Goal: Task Accomplishment & Management: Use online tool/utility

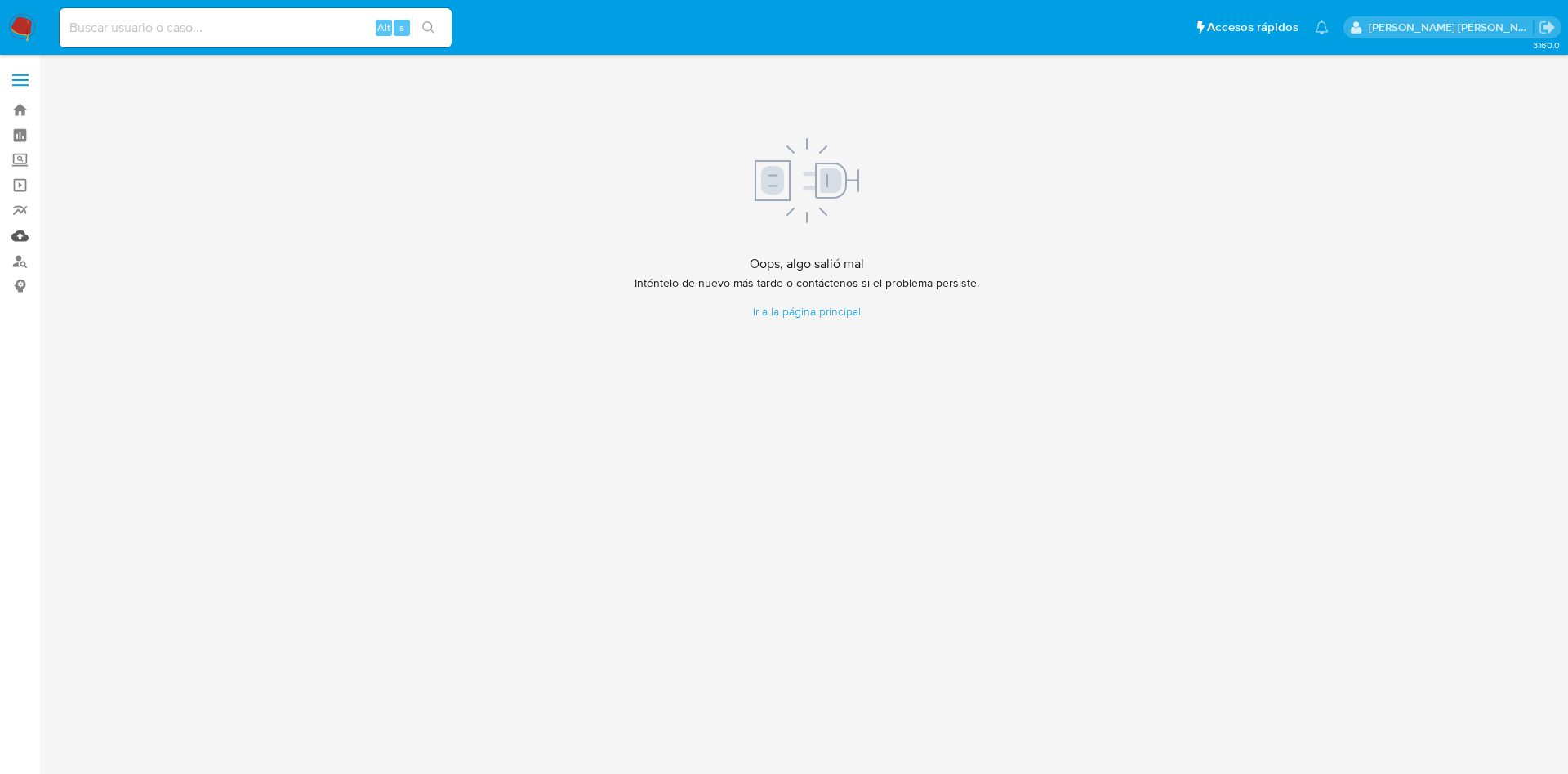
click at [20, 230] on link "Mulan" at bounding box center [97, 235] width 194 height 25
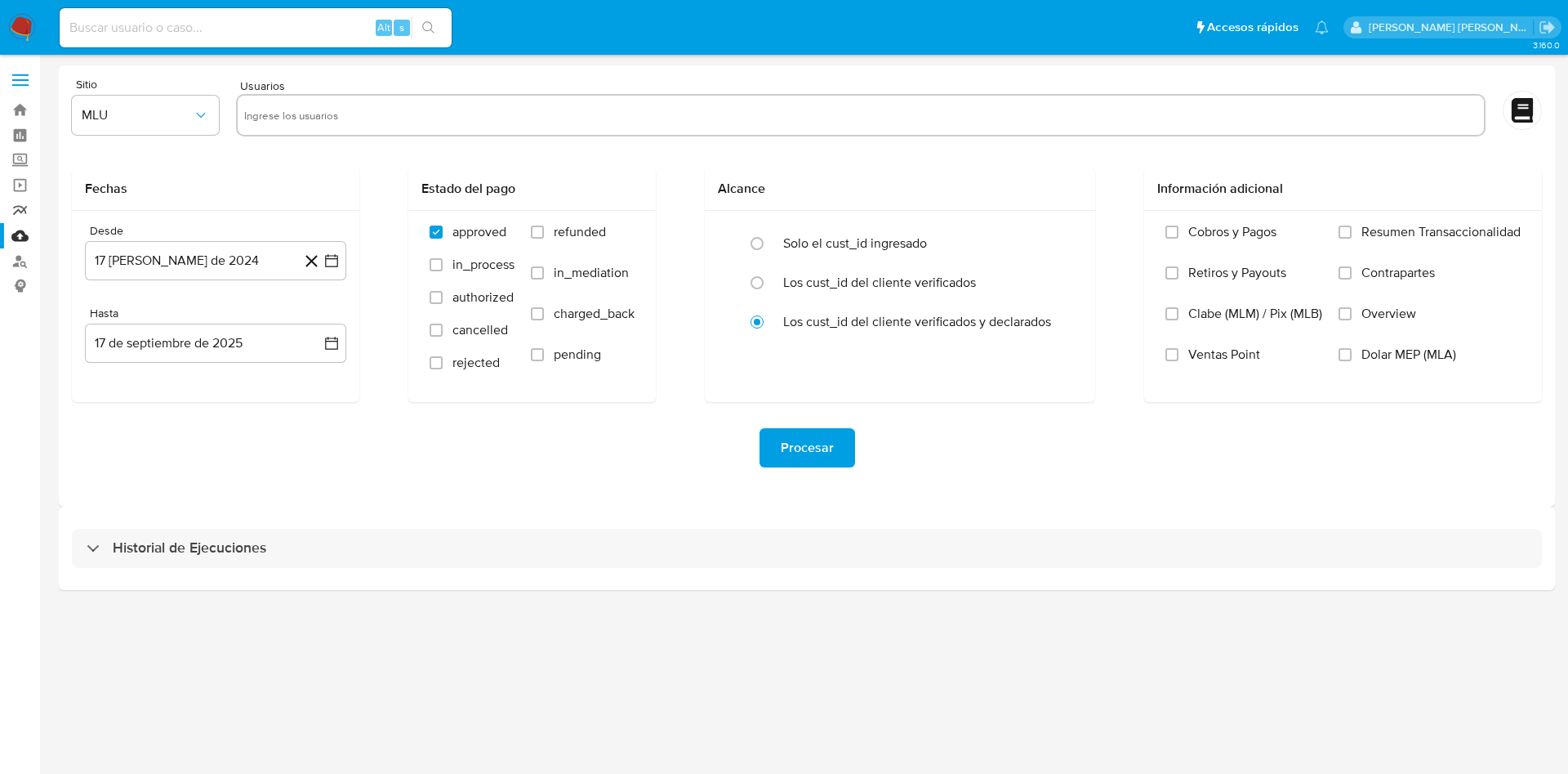
click at [17, 205] on link "Reportes" at bounding box center [97, 209] width 194 height 25
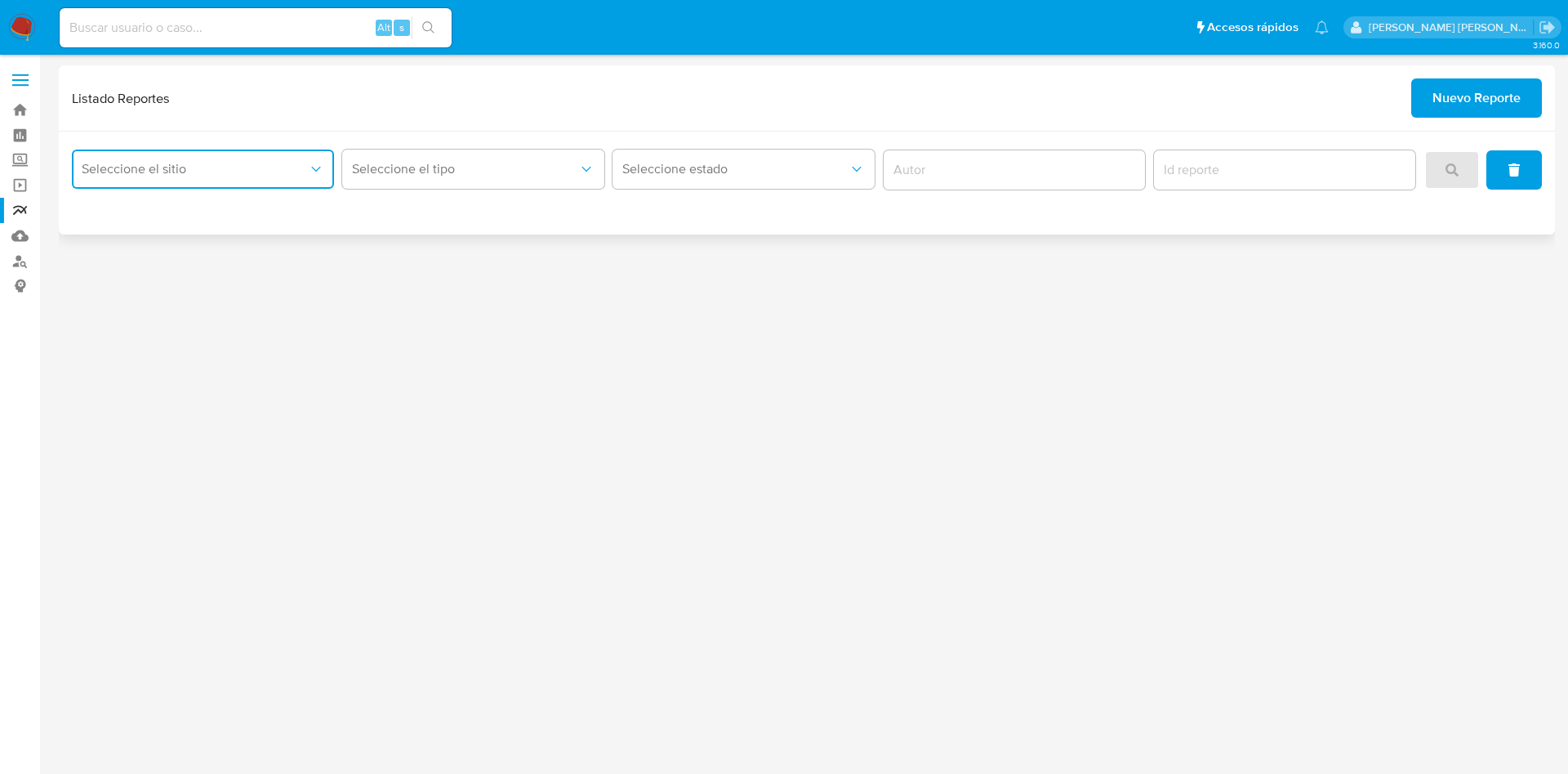
click at [255, 174] on span "Seleccione el sitio" at bounding box center [194, 169] width 226 height 16
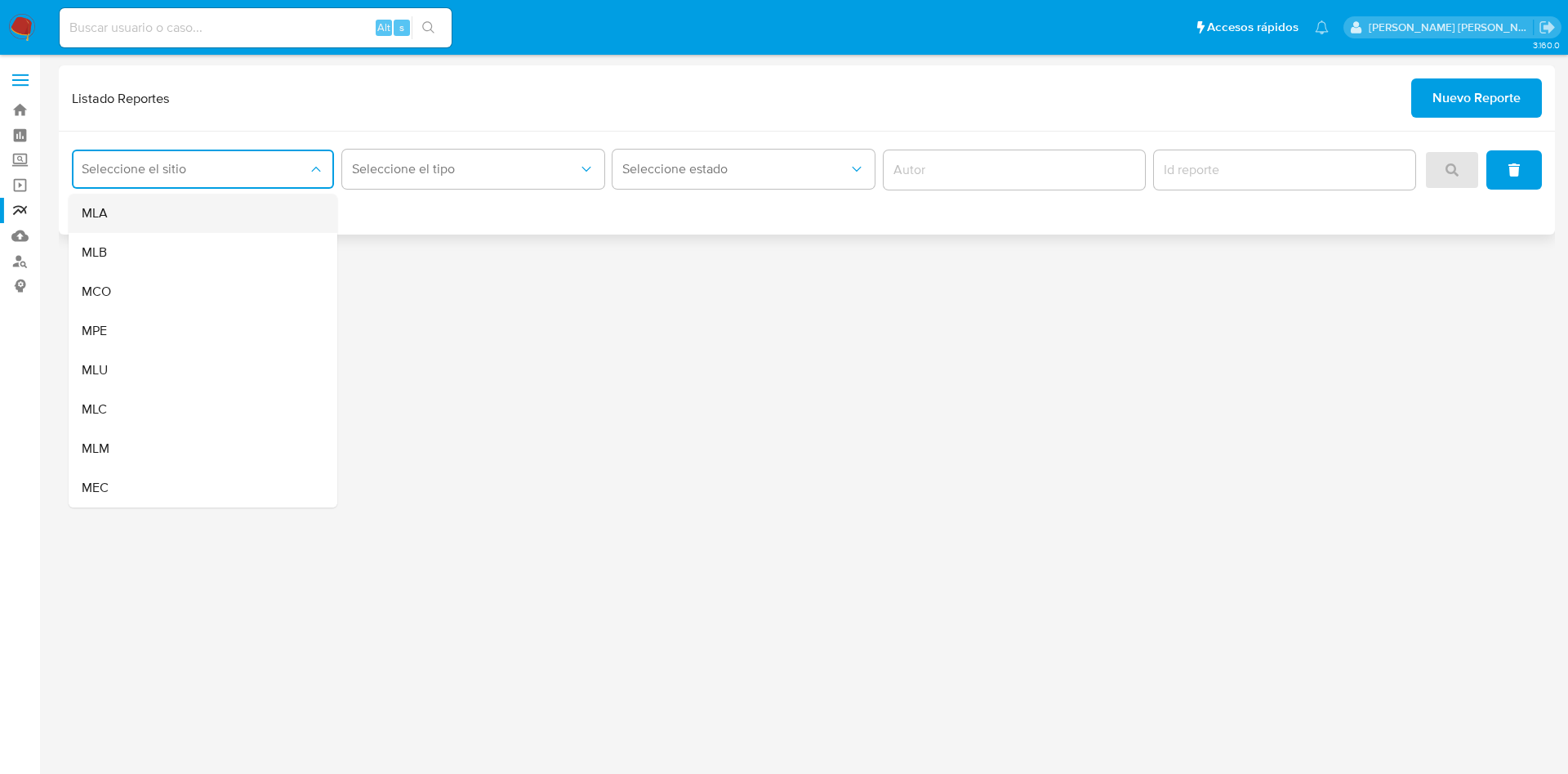
click at [246, 202] on div "MLA" at bounding box center [197, 212] width 232 height 39
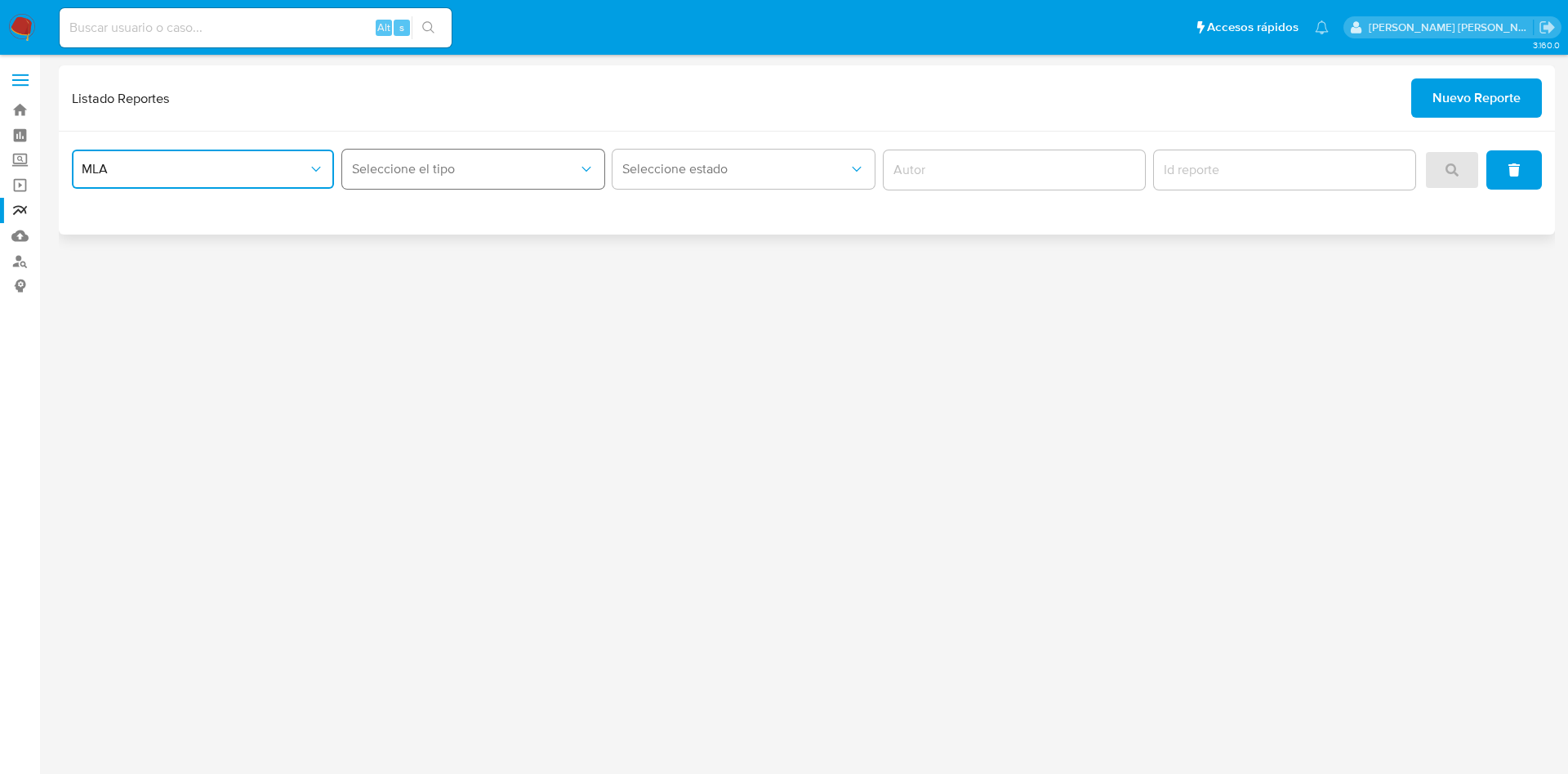
click at [493, 174] on span "Seleccione el tipo" at bounding box center [465, 169] width 226 height 16
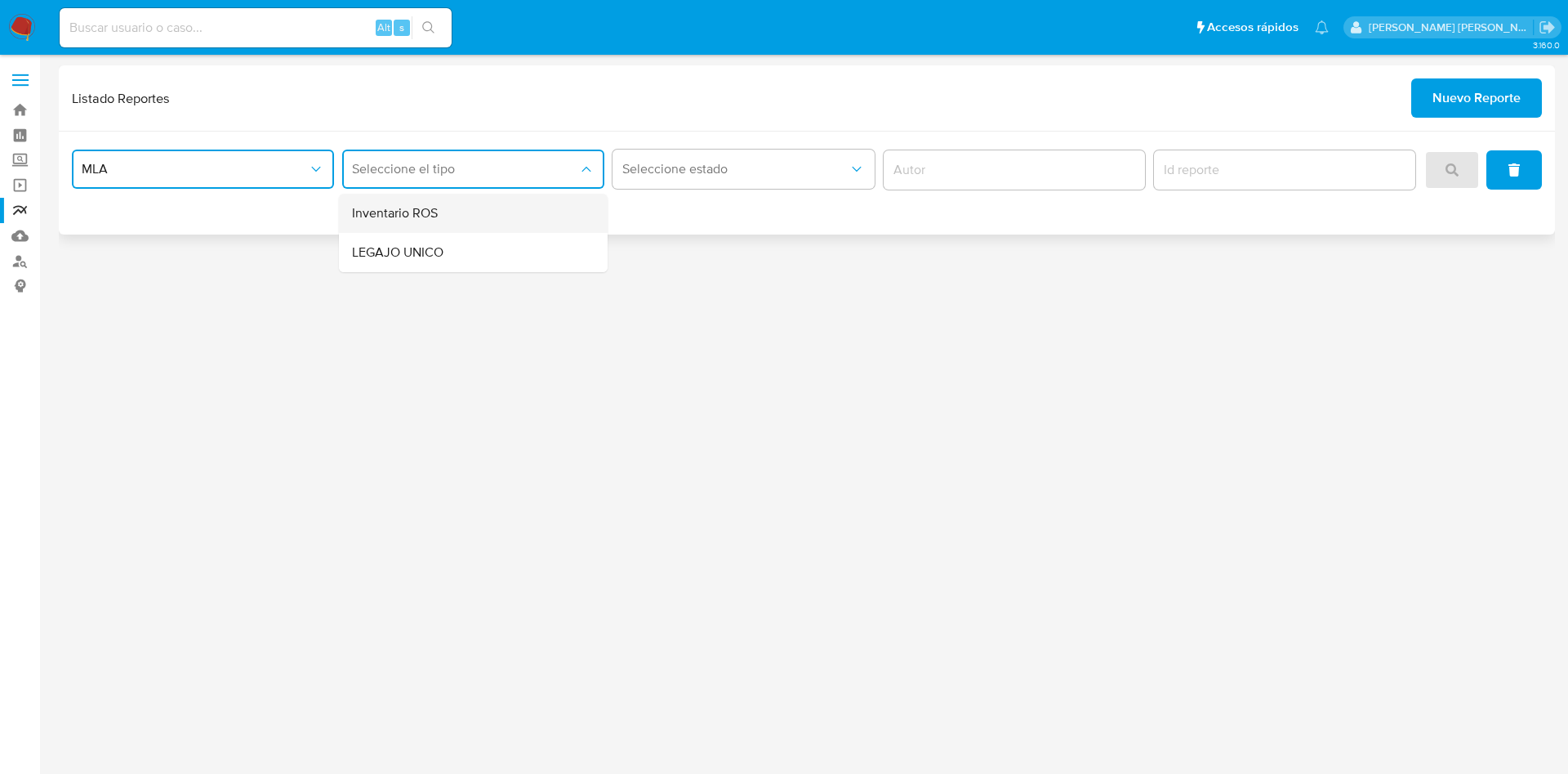
click at [404, 220] on span "Inventario ROS" at bounding box center [395, 213] width 86 height 16
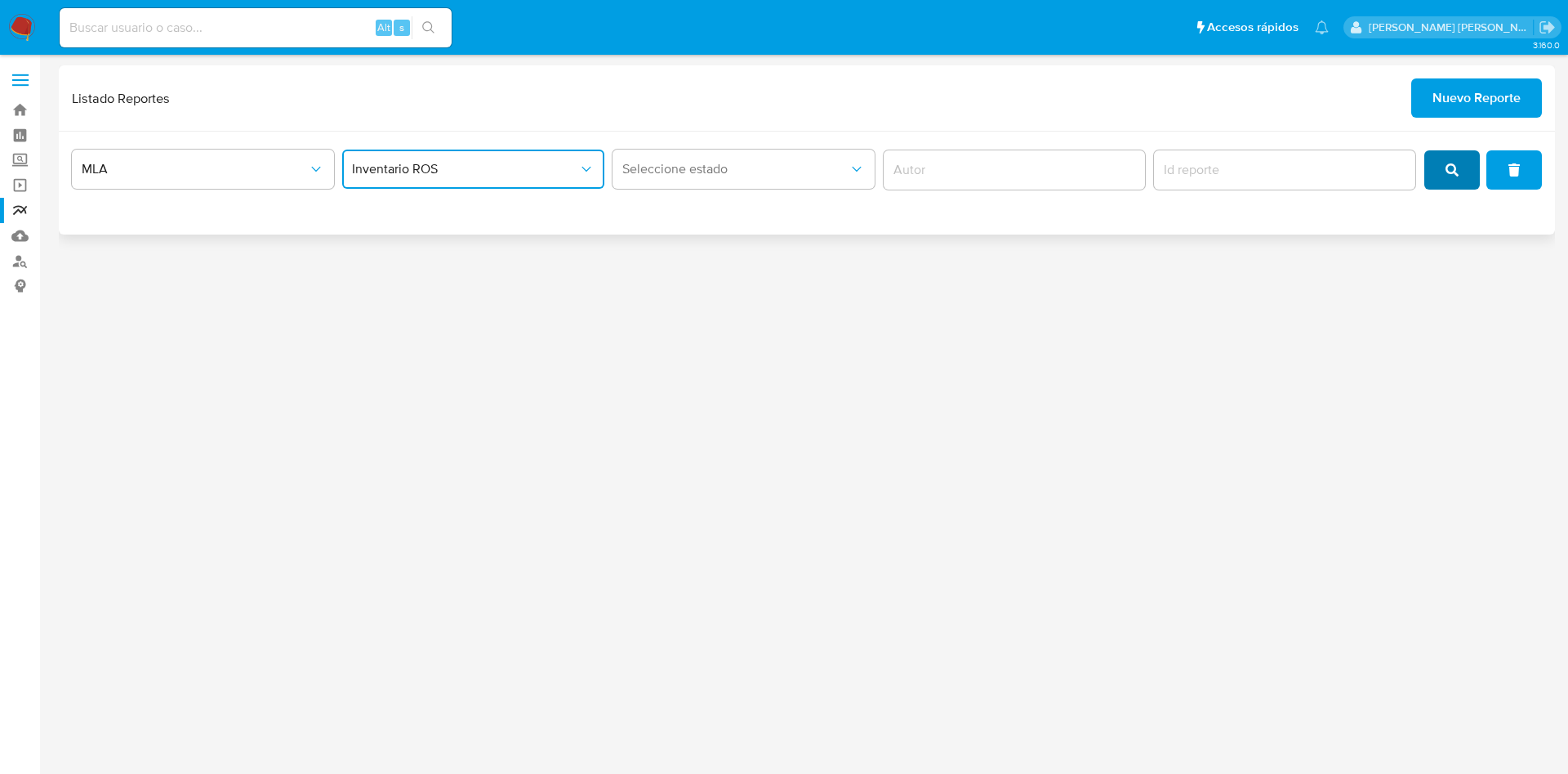
click at [1443, 183] on button "search" at bounding box center [1452, 170] width 56 height 39
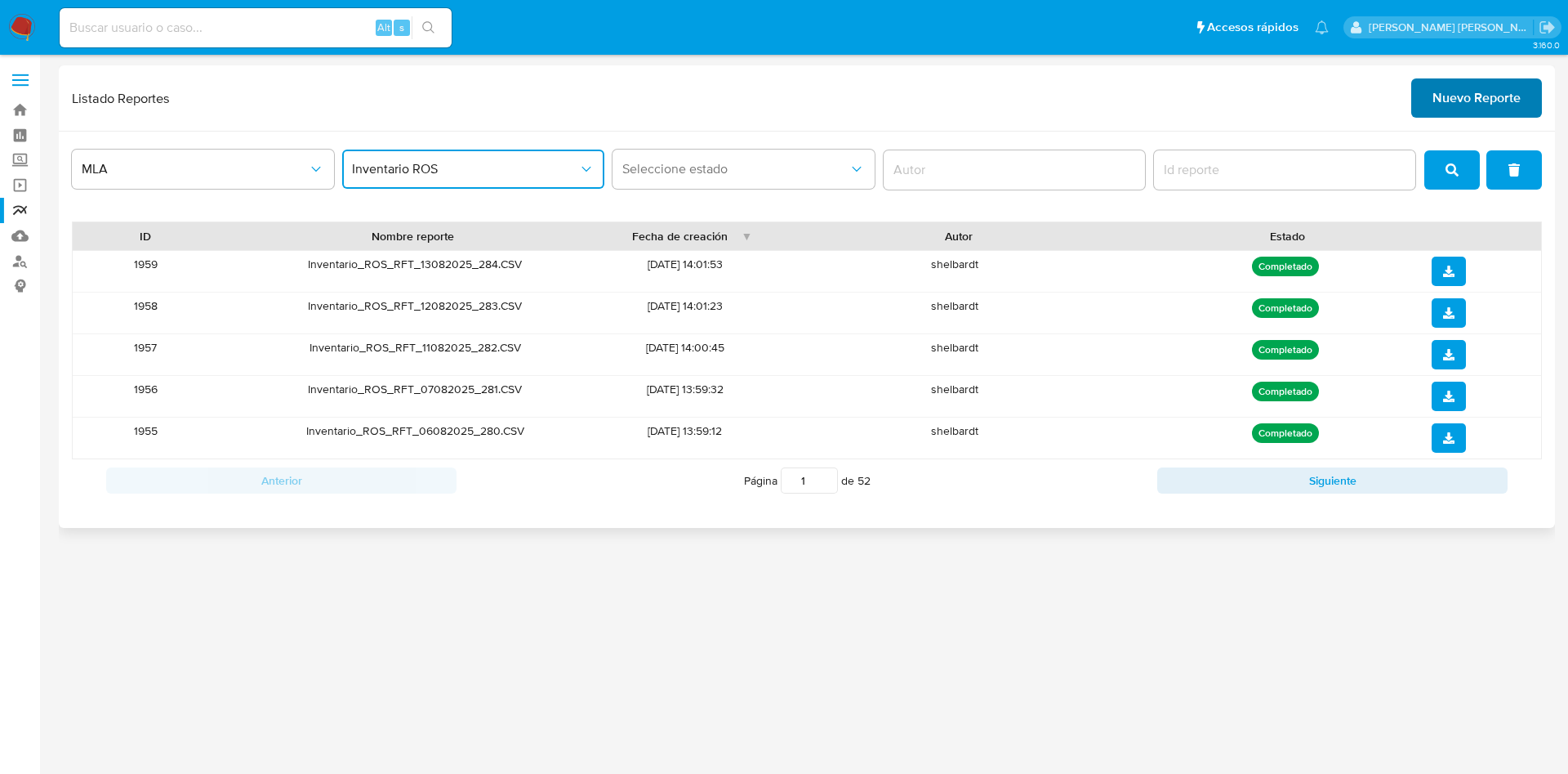
click at [1432, 100] on span "Nuevo Reporte" at bounding box center [1476, 98] width 88 height 36
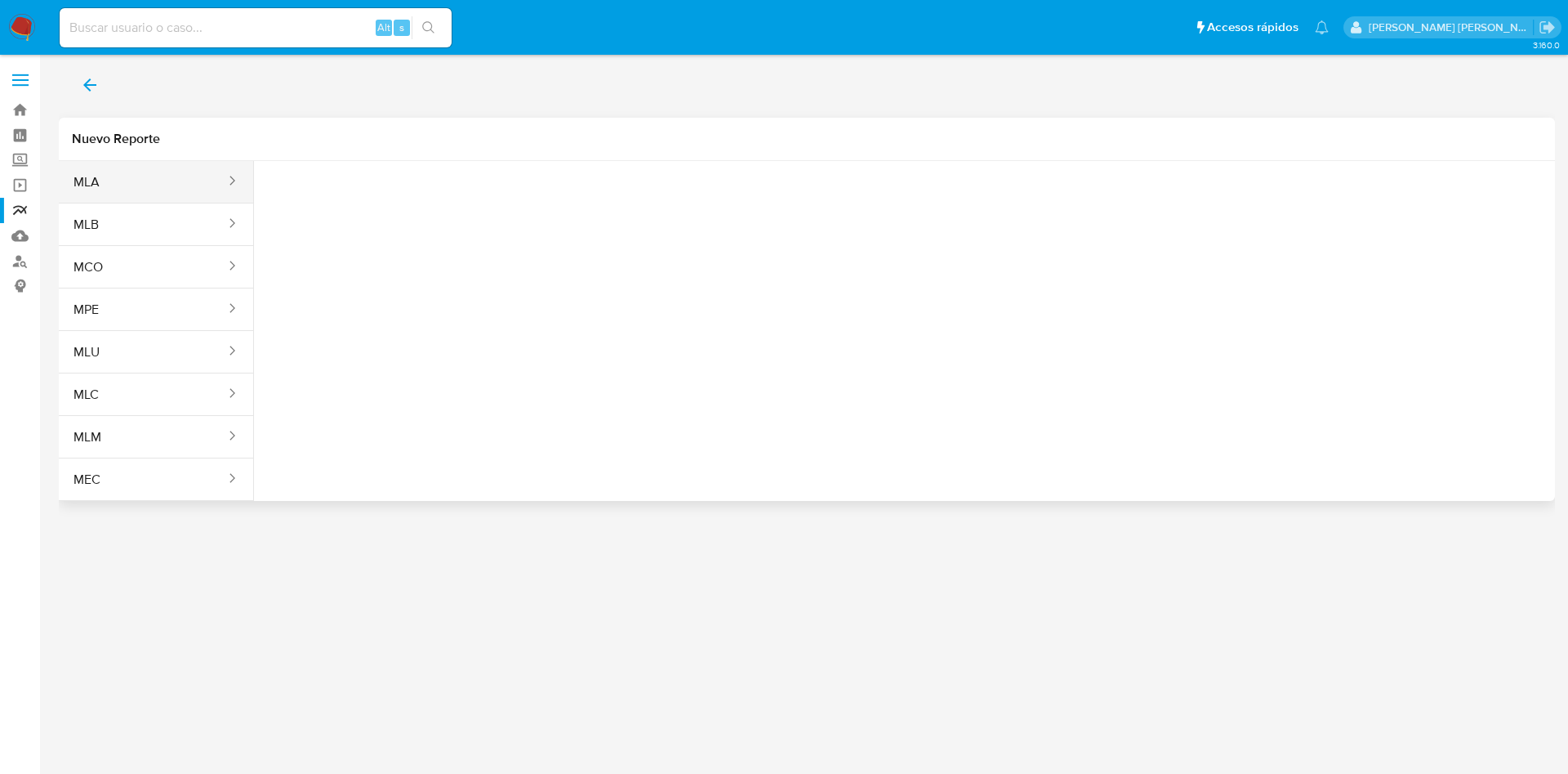
click at [116, 183] on button "MLA" at bounding box center [143, 182] width 168 height 39
click at [284, 211] on span "Seleccione una opcion" at bounding box center [349, 204] width 144 height 16
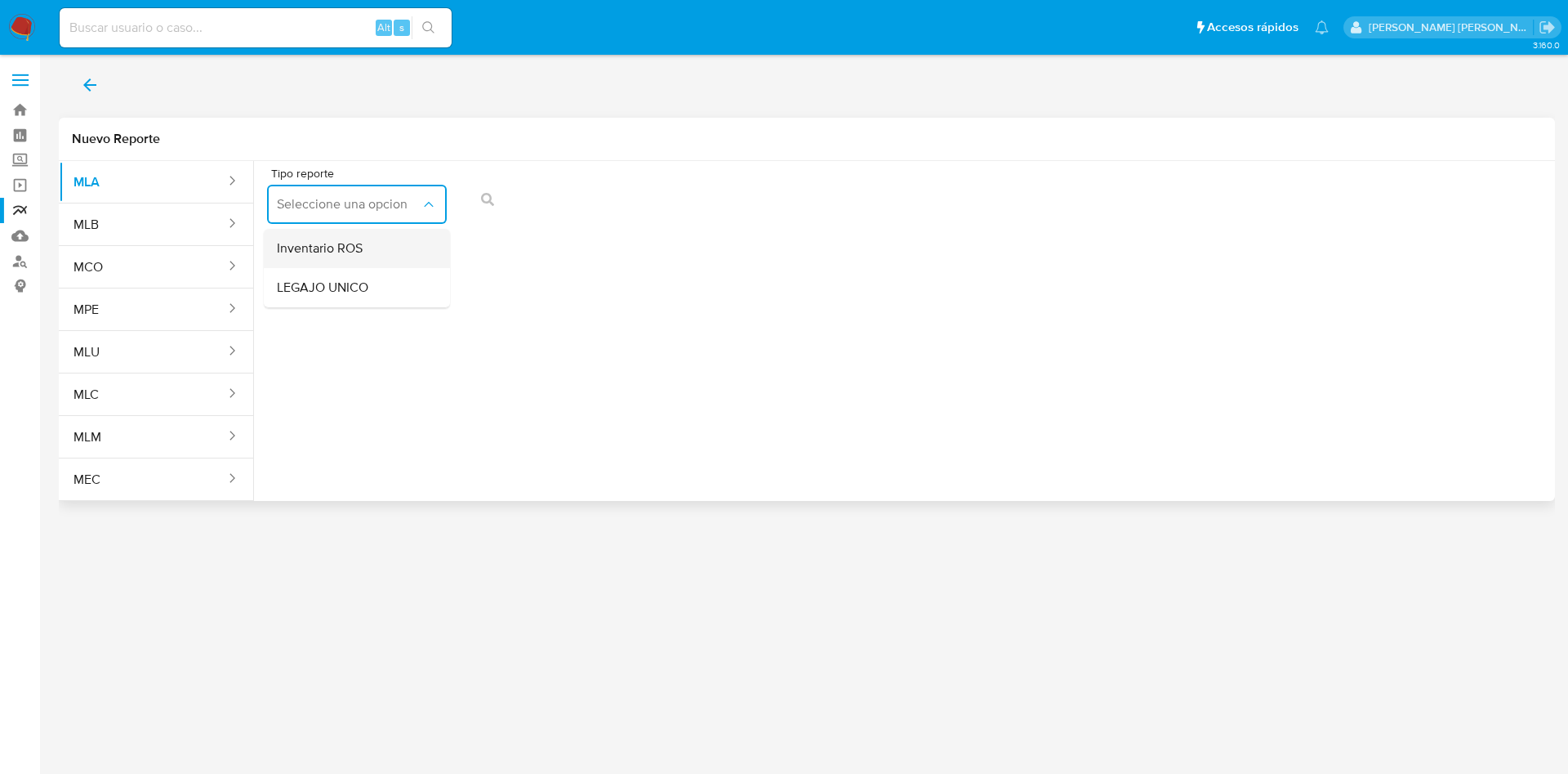
click at [336, 246] on span "Inventario ROS" at bounding box center [320, 248] width 86 height 16
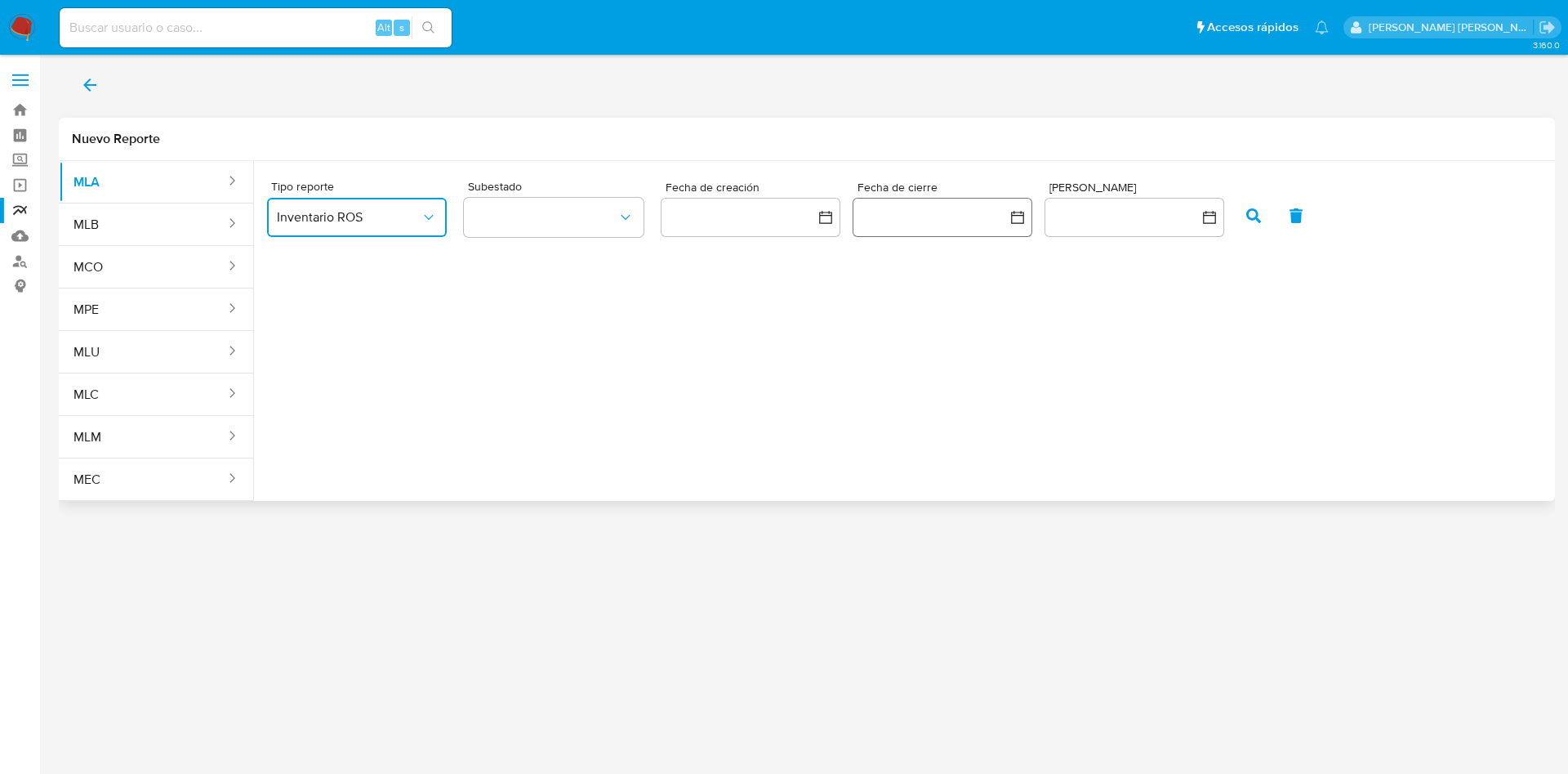
click at [923, 224] on button "button" at bounding box center [942, 216] width 179 height 39
click at [839, 378] on button "8" at bounding box center [844, 369] width 26 height 26
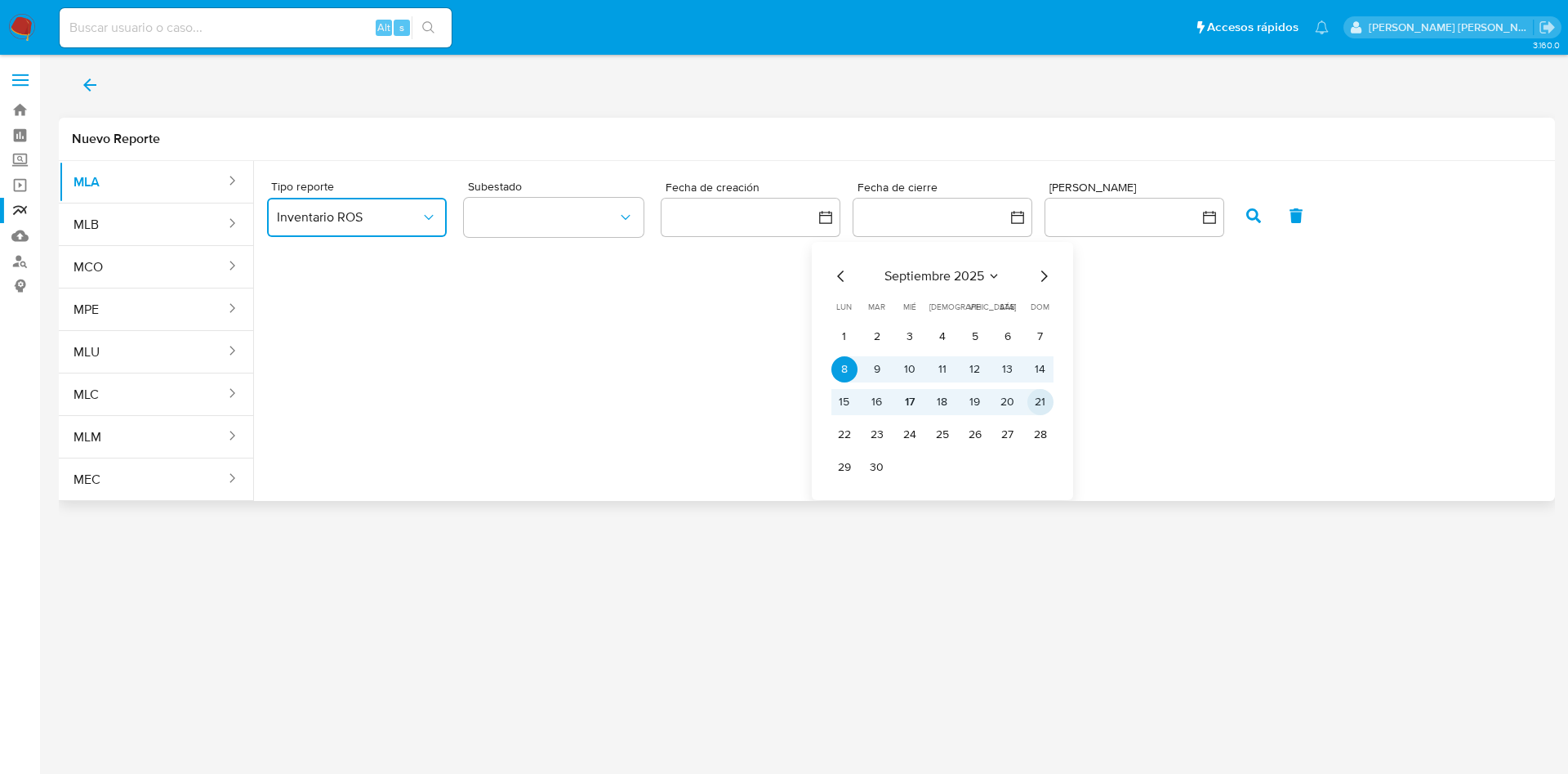
click at [1038, 404] on button "21" at bounding box center [1040, 402] width 26 height 26
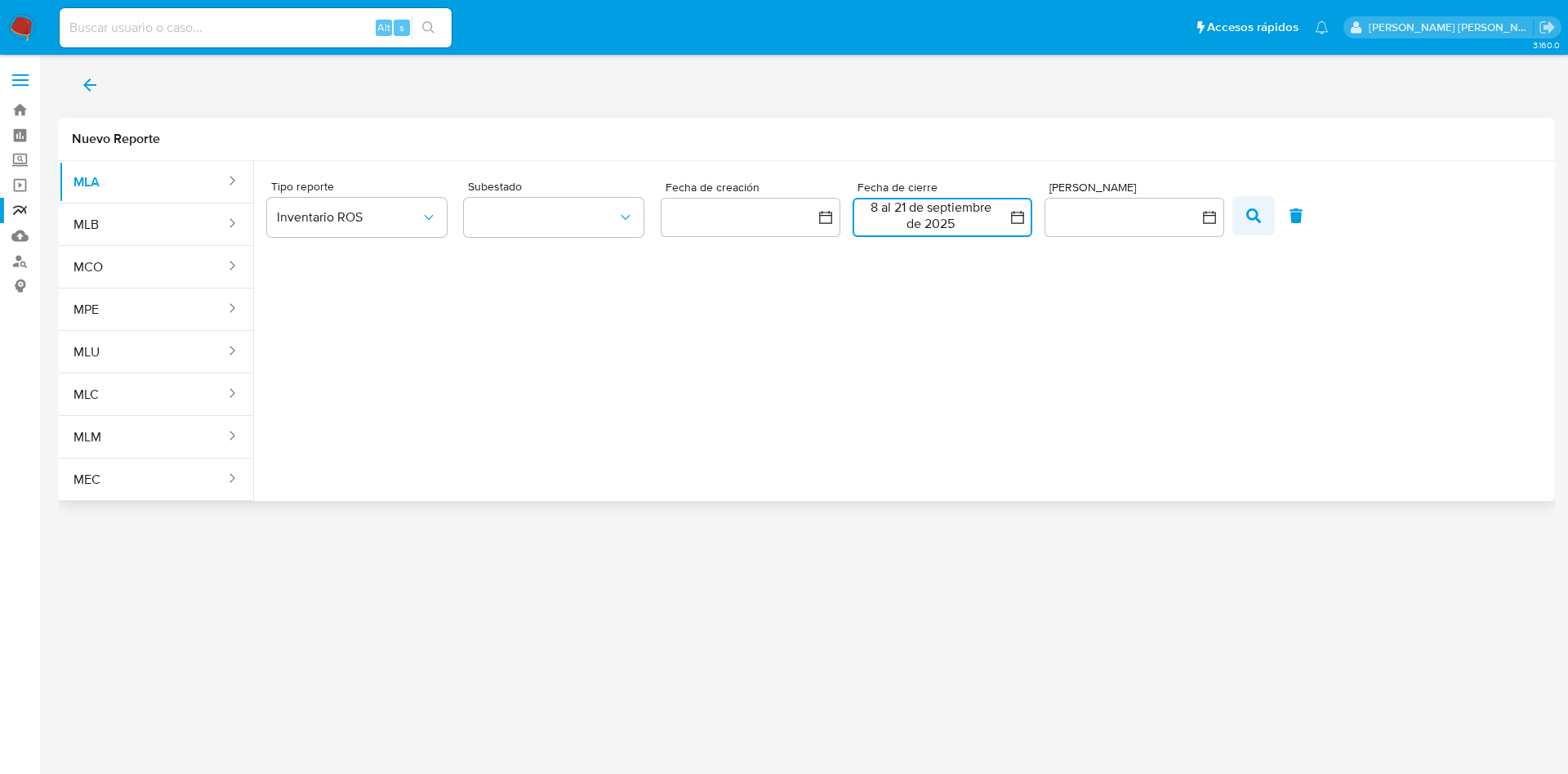
click at [1255, 214] on icon "button" at bounding box center [1253, 215] width 15 height 15
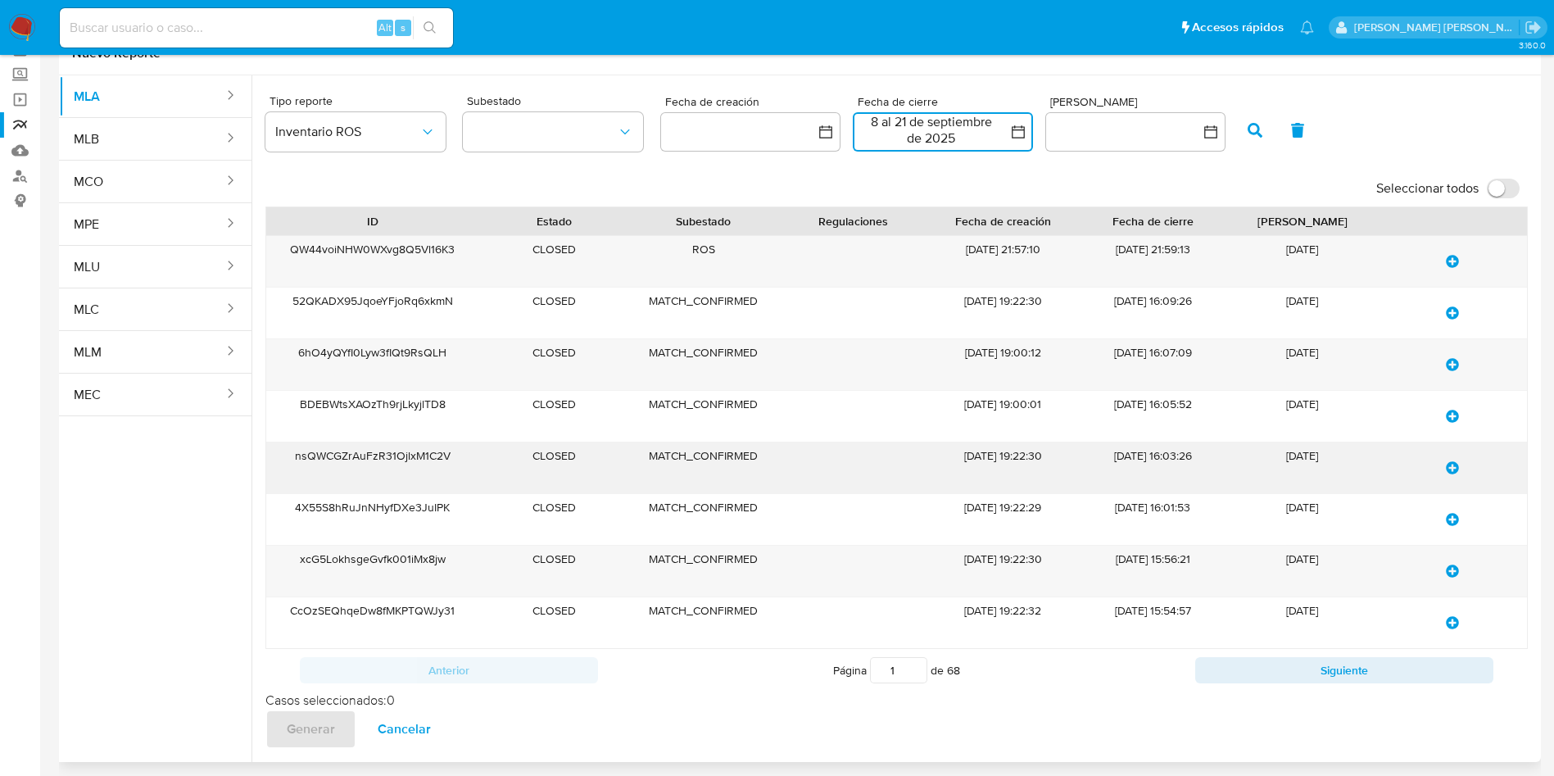
scroll to position [123, 0]
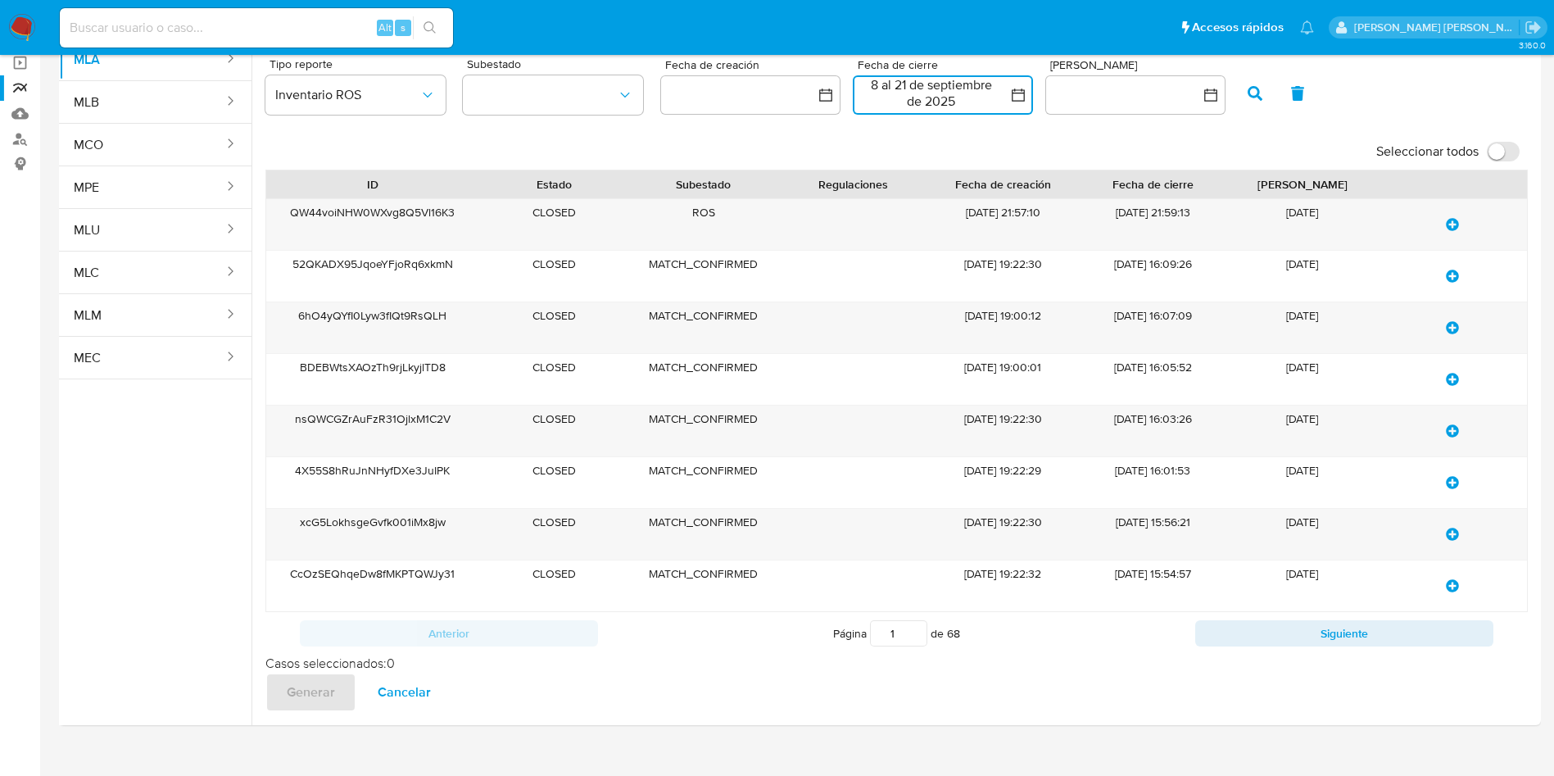
click at [933, 101] on button "8 al 21 de septiembre de 2025" at bounding box center [943, 94] width 180 height 39
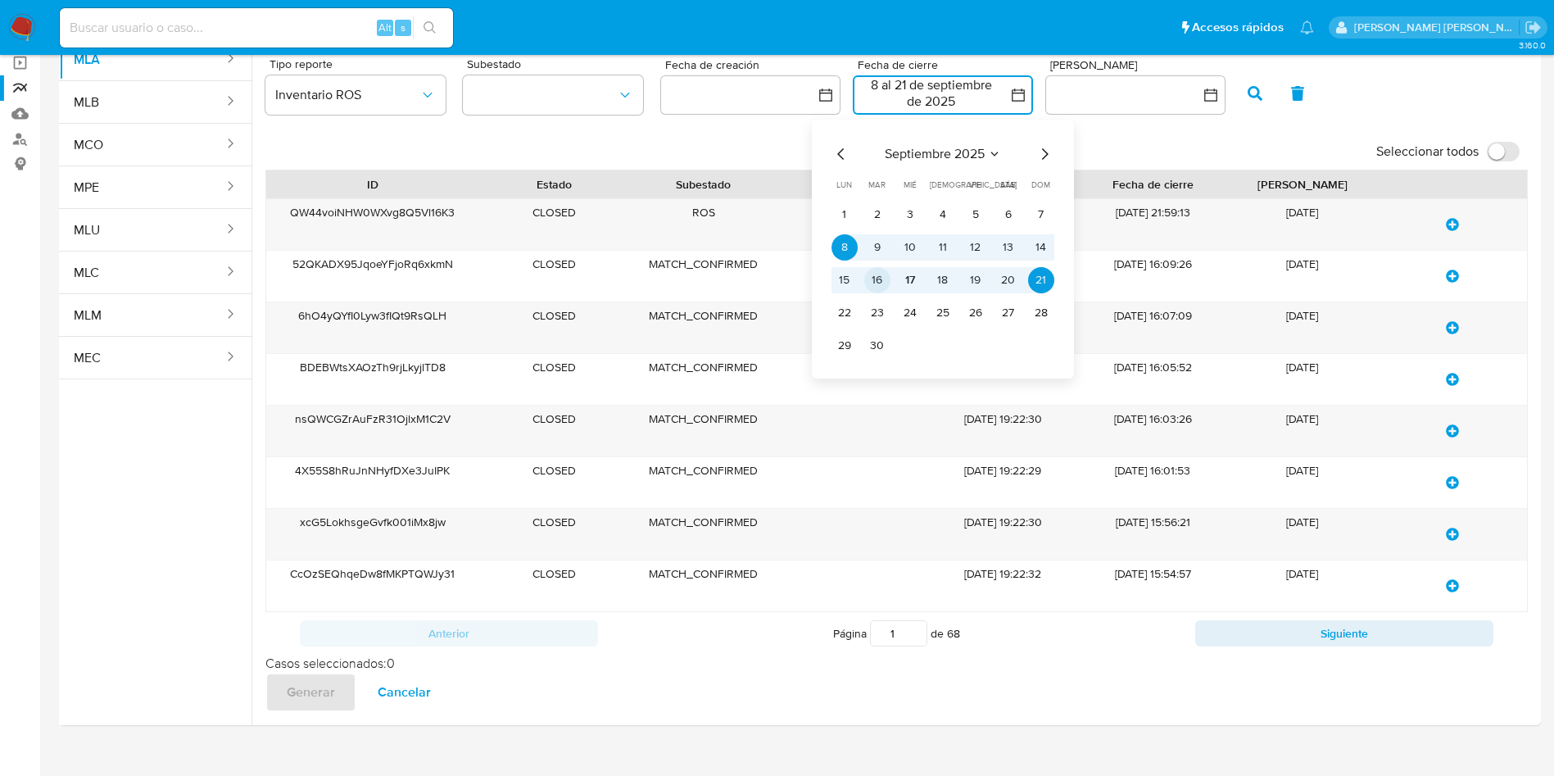
click at [881, 287] on button "16" at bounding box center [877, 280] width 26 height 26
click at [868, 282] on button "16" at bounding box center [877, 280] width 26 height 26
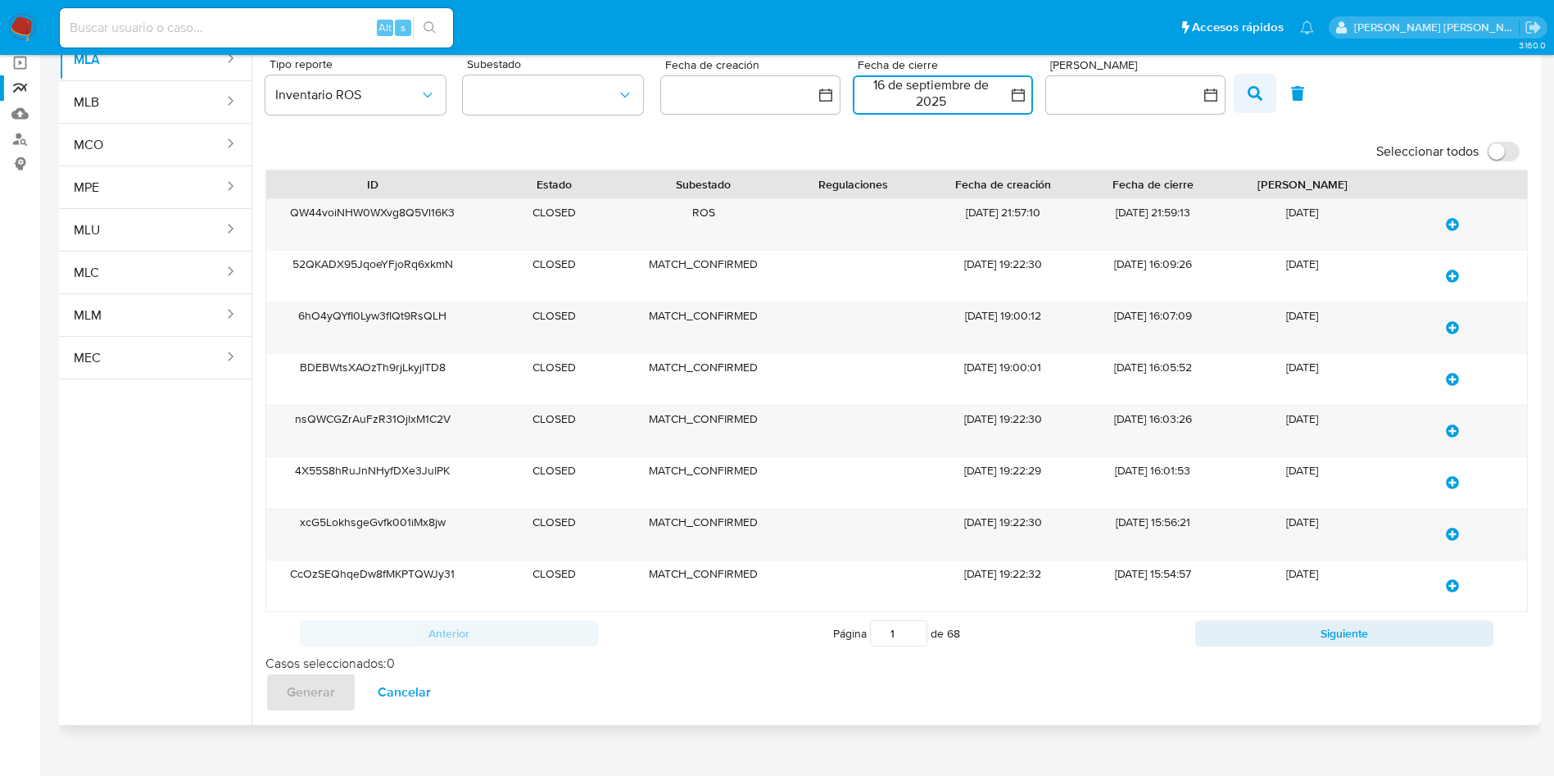
click at [1260, 93] on icon "button" at bounding box center [1254, 93] width 15 height 15
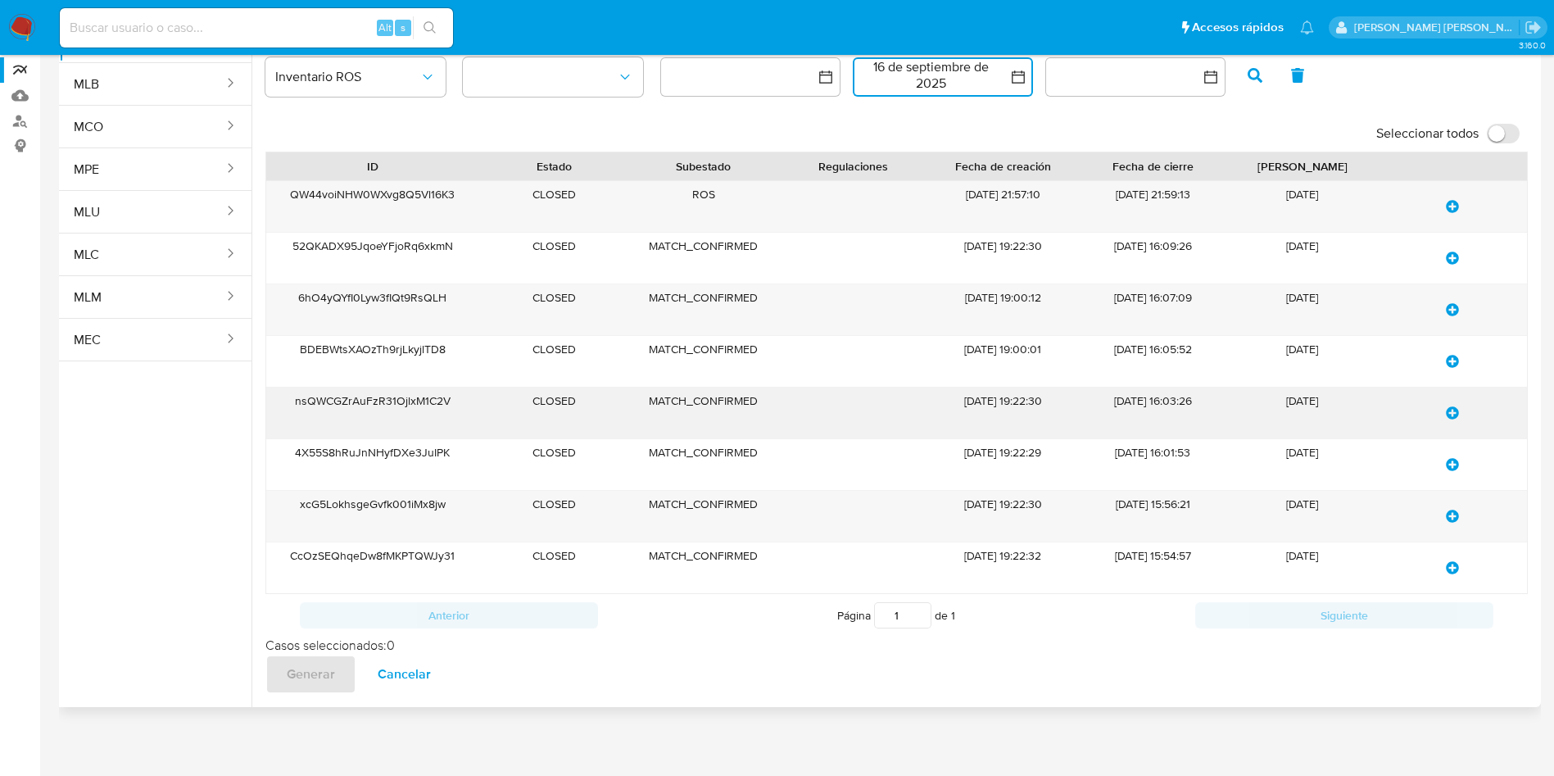
scroll to position [160, 0]
click at [1518, 115] on label "Seleccionar todos" at bounding box center [1448, 133] width 160 height 36
click at [1518, 124] on input "Seleccionar todos" at bounding box center [1503, 134] width 33 height 20
checkbox input "true"
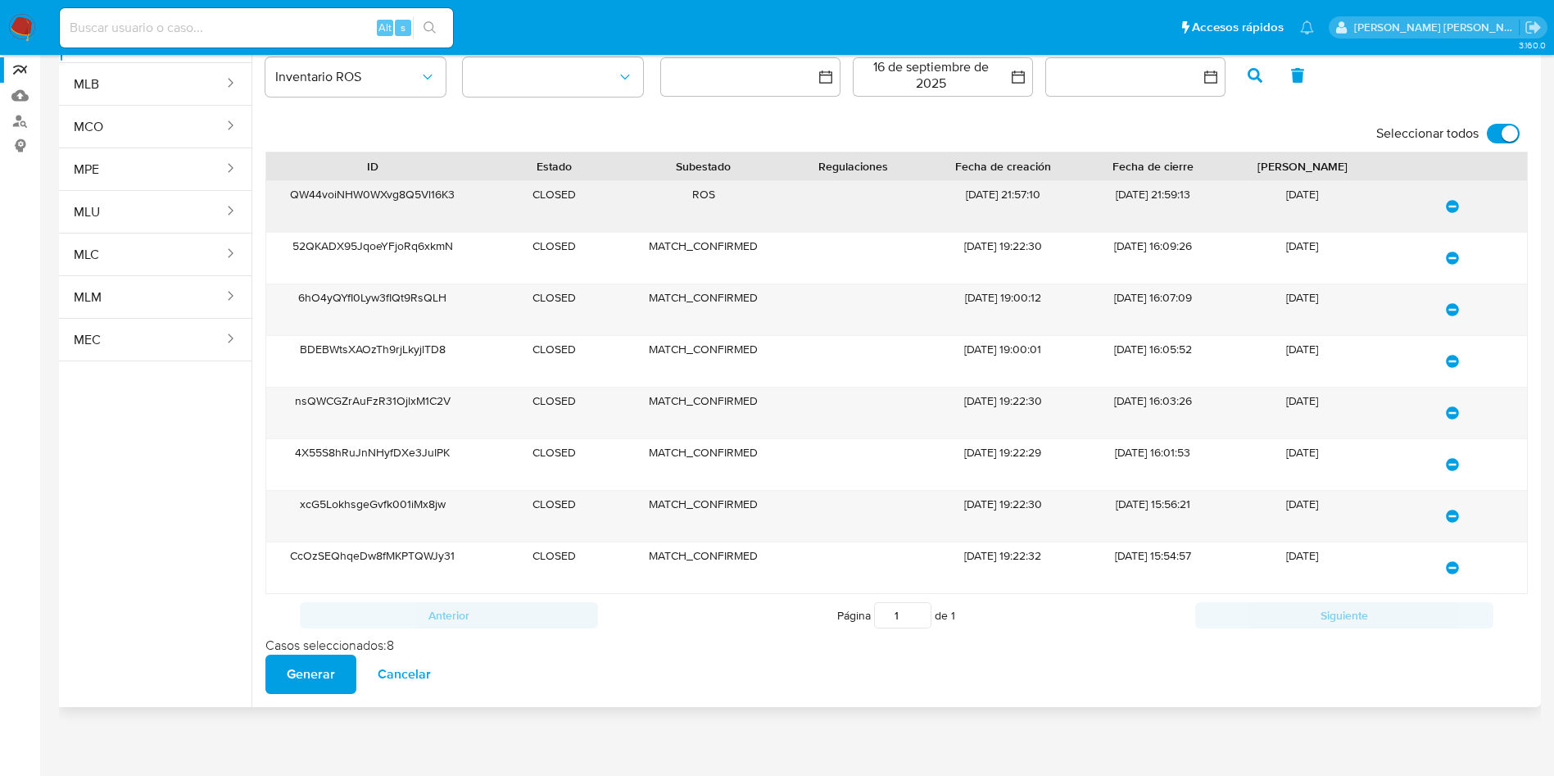
drag, startPoint x: 461, startPoint y: 170, endPoint x: 283, endPoint y: 197, distance: 179.8
click at [283, 197] on div "QW44voiNHW0WXvg8Q5Vl16K3" at bounding box center [372, 206] width 213 height 51
